Goal: Navigation & Orientation: Find specific page/section

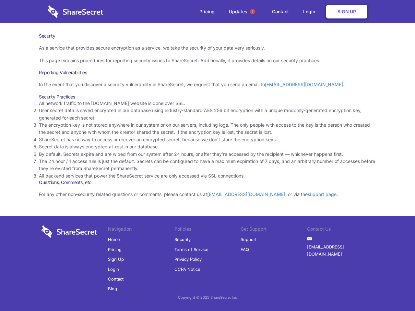
click at [207, 156] on li "By default, Secrets expire and are wiped from our system after 24 hours, or aft…" at bounding box center [207, 154] width 337 height 7
click at [252, 12] on span "1" at bounding box center [252, 11] width 5 height 5
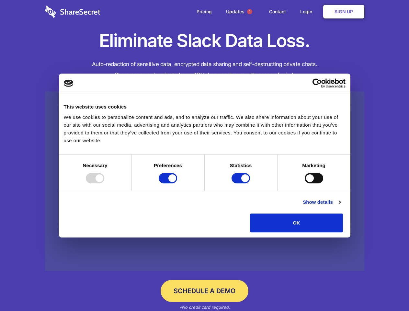
click at [104, 183] on div at bounding box center [95, 178] width 18 height 10
click at [177, 183] on input "Preferences" at bounding box center [168, 178] width 18 height 10
checkbox input "false"
click at [242, 183] on input "Statistics" at bounding box center [241, 178] width 18 height 10
checkbox input "false"
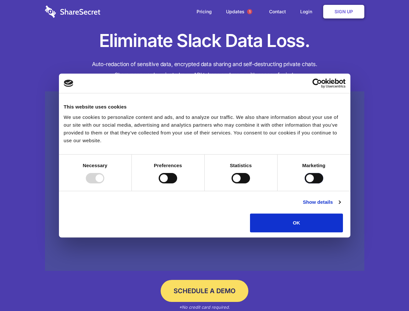
click at [305, 183] on input "Marketing" at bounding box center [314, 178] width 18 height 10
checkbox input "true"
click at [341, 206] on link "Show details" at bounding box center [322, 202] width 38 height 8
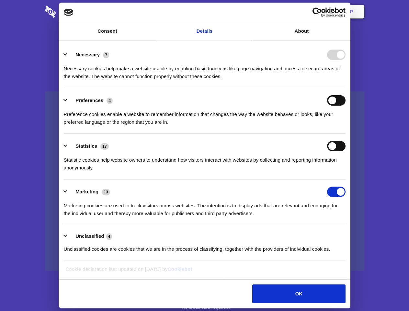
click at [346, 88] on li "Necessary 7 Necessary cookies help make a website usable by enabling basic func…" at bounding box center [205, 65] width 282 height 46
click at [249, 12] on span "1" at bounding box center [249, 11] width 5 height 5
